Goal: Task Accomplishment & Management: Use online tool/utility

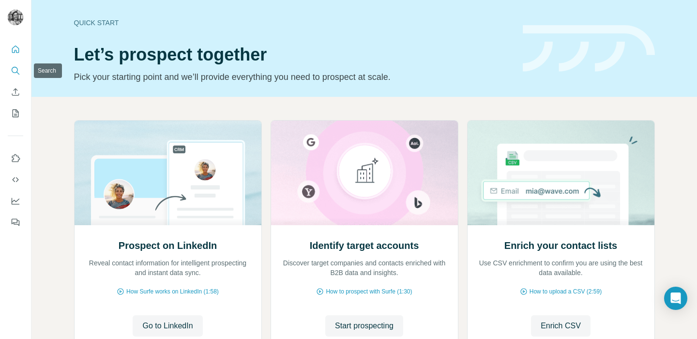
click at [12, 69] on icon "Search" at bounding box center [16, 71] width 10 height 10
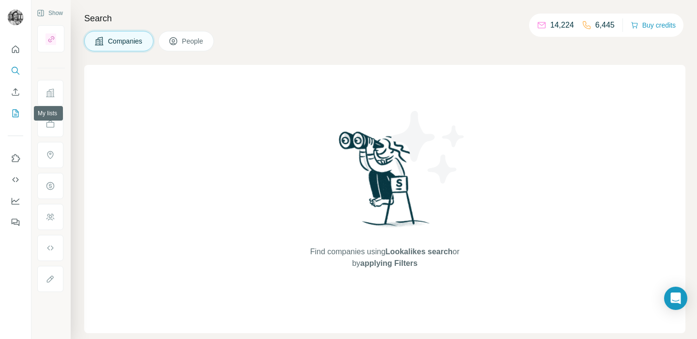
click at [15, 110] on icon "My lists" at bounding box center [16, 113] width 10 height 10
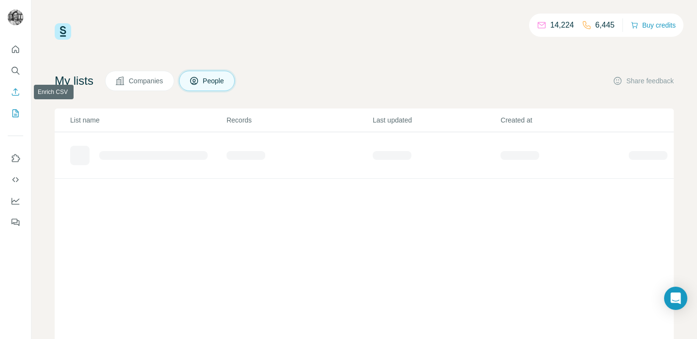
click at [14, 92] on icon "Enrich CSV" at bounding box center [16, 92] width 10 height 10
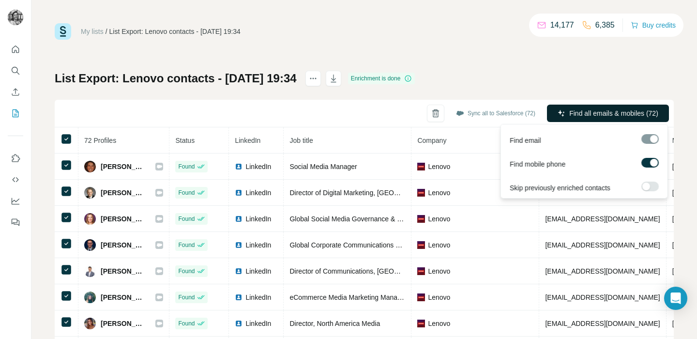
click at [590, 107] on button "Find all emails & mobiles (72)" at bounding box center [608, 113] width 122 height 17
